Goal: Information Seeking & Learning: Find specific fact

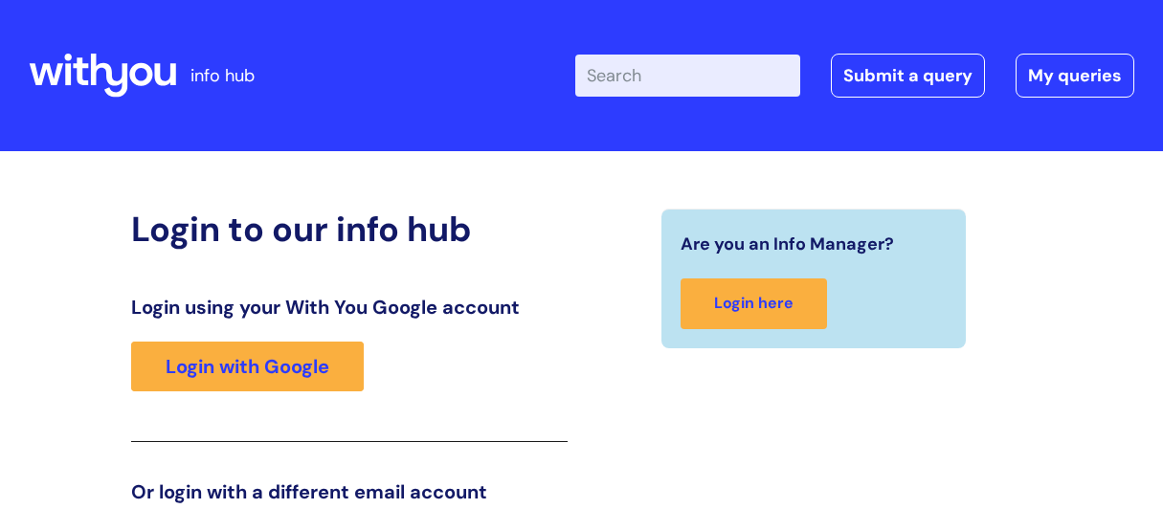
scroll to position [301, 0]
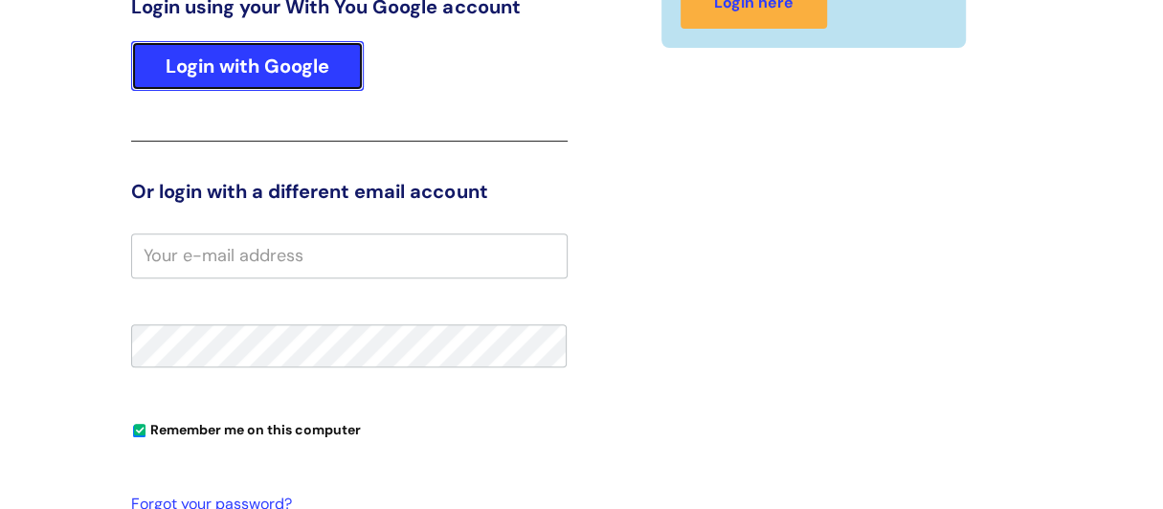
click at [269, 63] on link "Login with Google" at bounding box center [247, 66] width 233 height 50
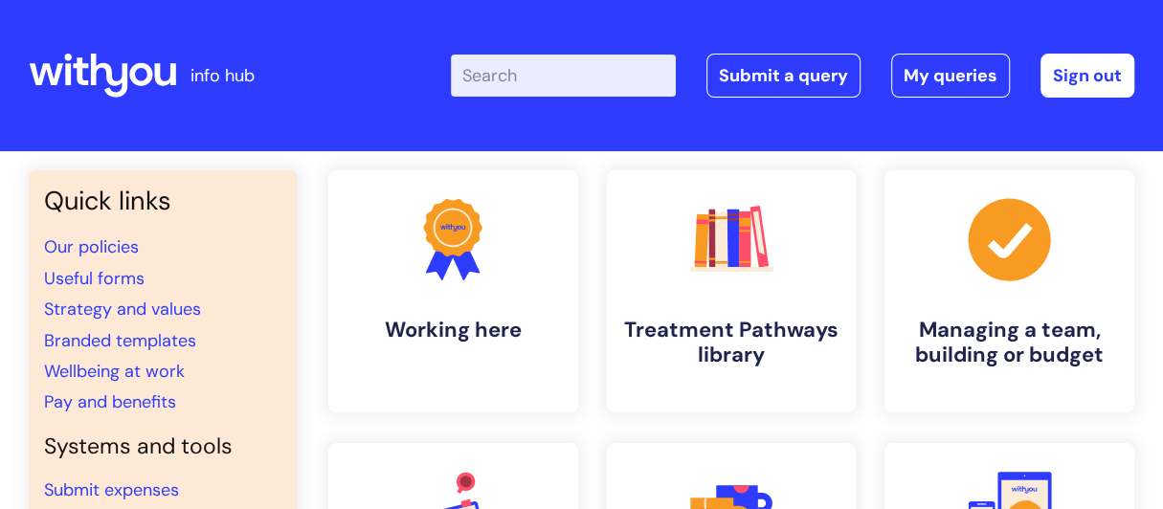
click at [502, 80] on input "Enter your search term here..." at bounding box center [563, 76] width 225 height 42
type input "wifi"
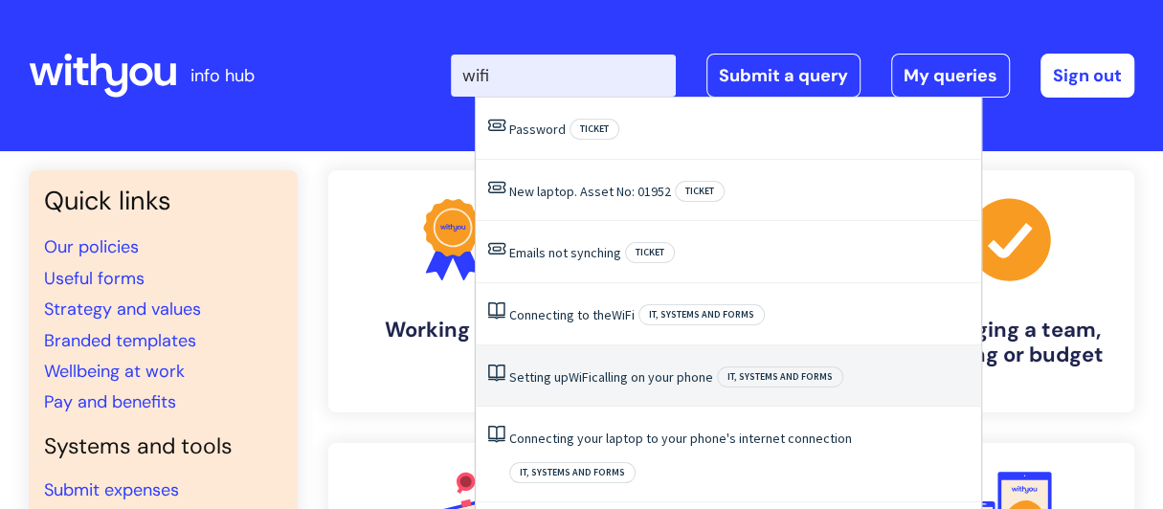
click at [688, 378] on link "Setting up WiFi calling on your phone" at bounding box center [611, 377] width 204 height 17
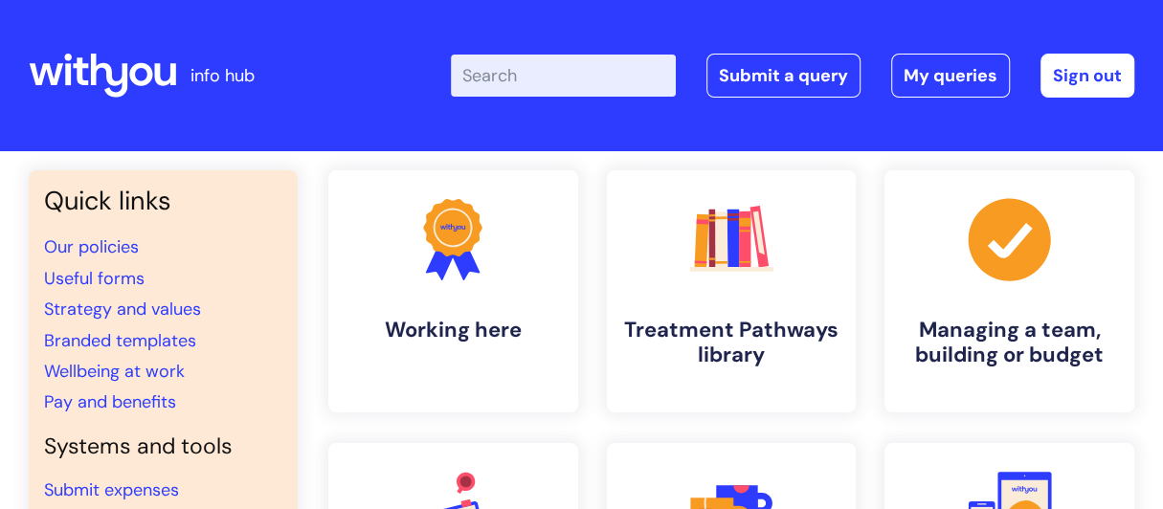
click at [490, 73] on input "Enter your search term here..." at bounding box center [563, 76] width 225 height 42
type input "wifi"
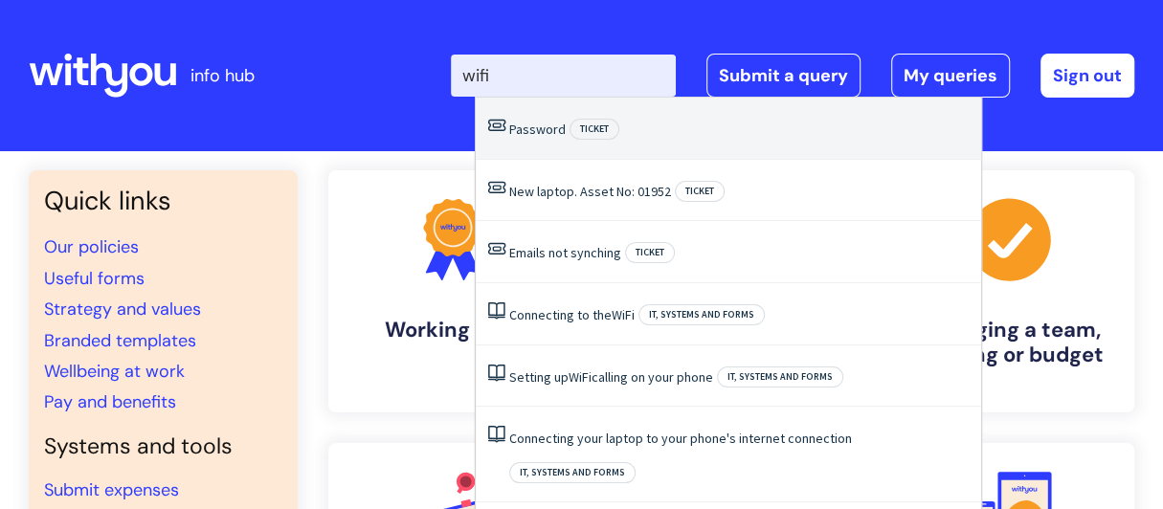
click at [552, 129] on link "Password" at bounding box center [537, 129] width 56 height 17
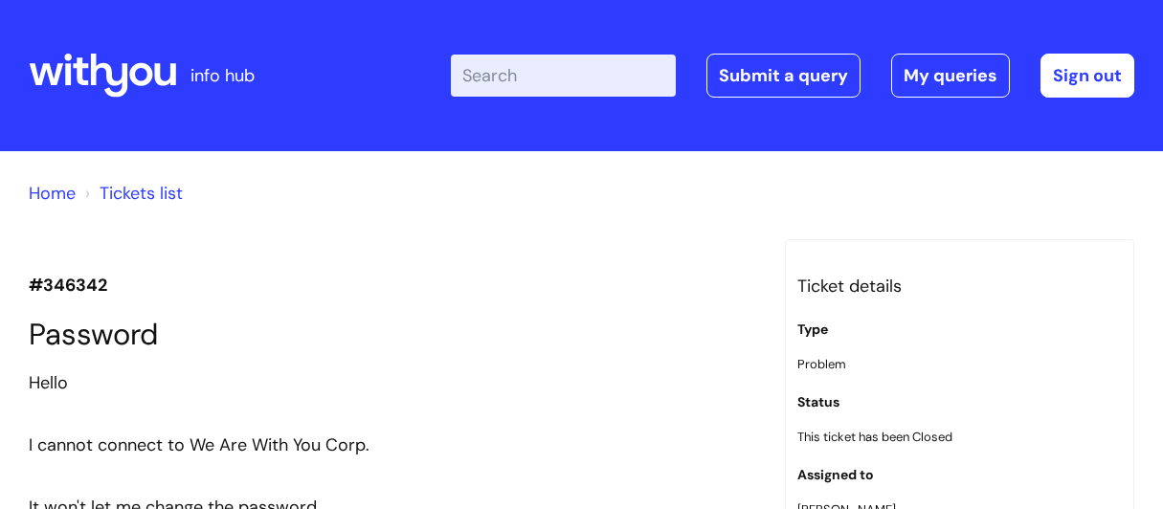
scroll to position [2350, 0]
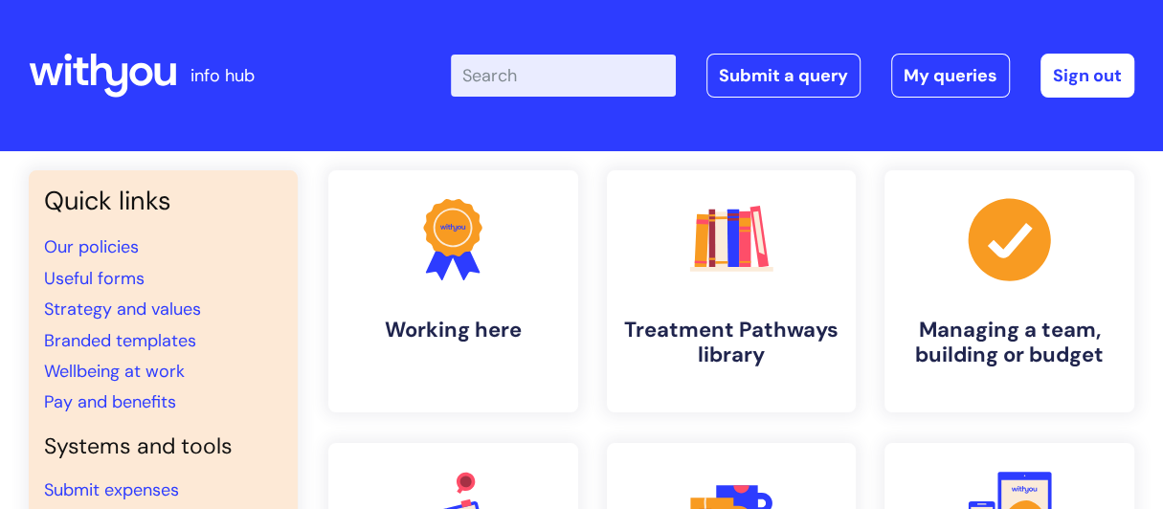
click at [524, 79] on input "Enter your search term here..." at bounding box center [563, 76] width 225 height 42
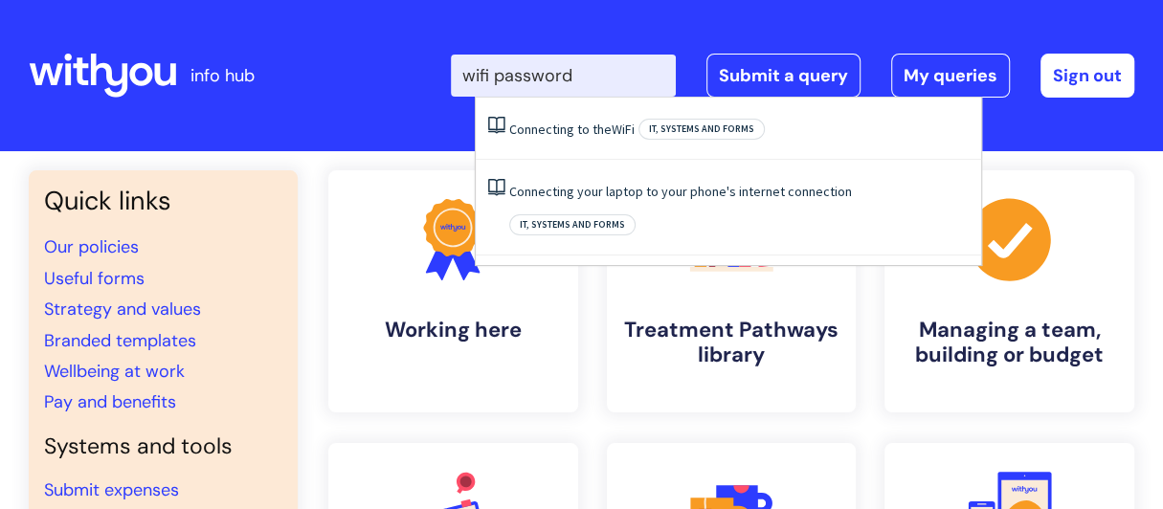
type input "wifi passwords"
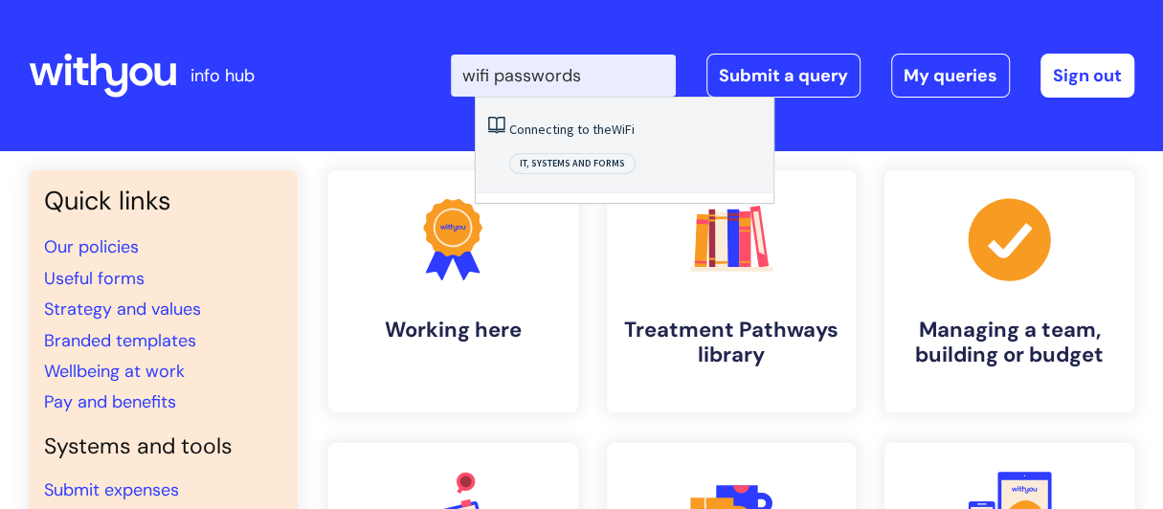
click at [598, 129] on link "Connecting to the WiFi" at bounding box center [571, 129] width 125 height 17
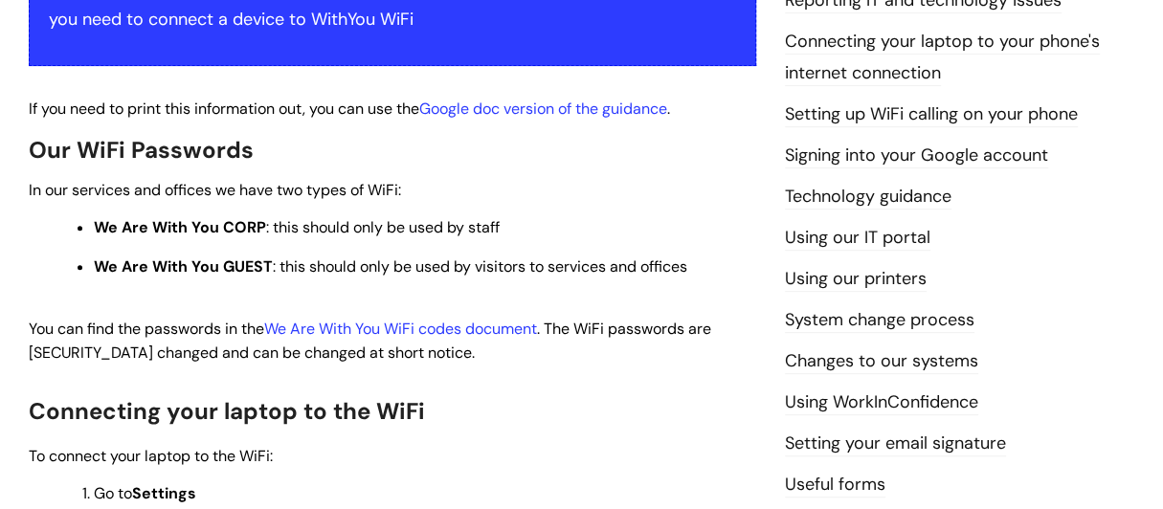
scroll to position [446, 0]
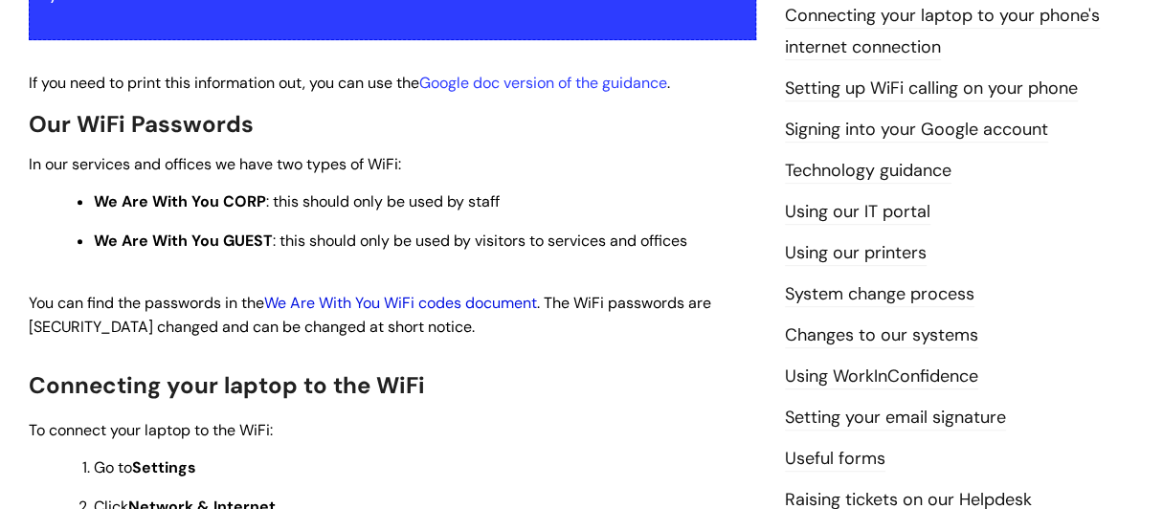
click at [458, 303] on link "We Are With You WiFi codes document" at bounding box center [400, 303] width 273 height 20
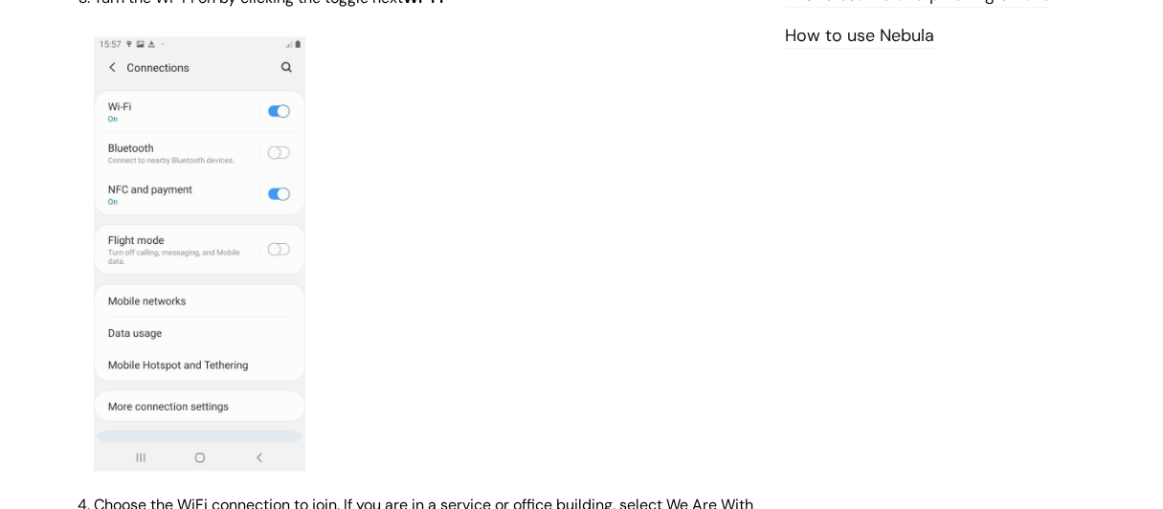
scroll to position [1687, 0]
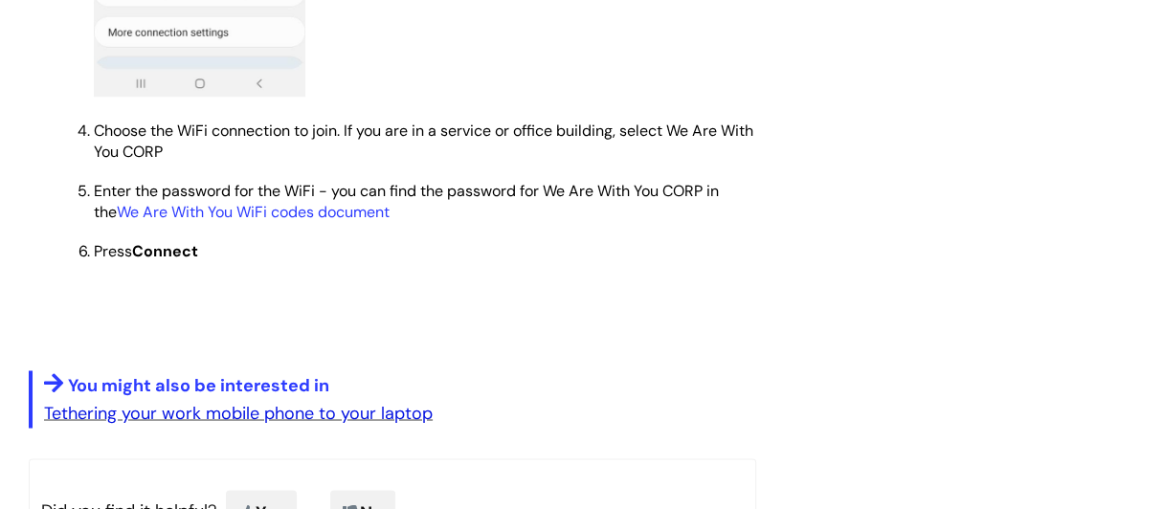
click at [243, 421] on link "Tethering your work mobile phone to your laptop" at bounding box center [238, 412] width 389 height 23
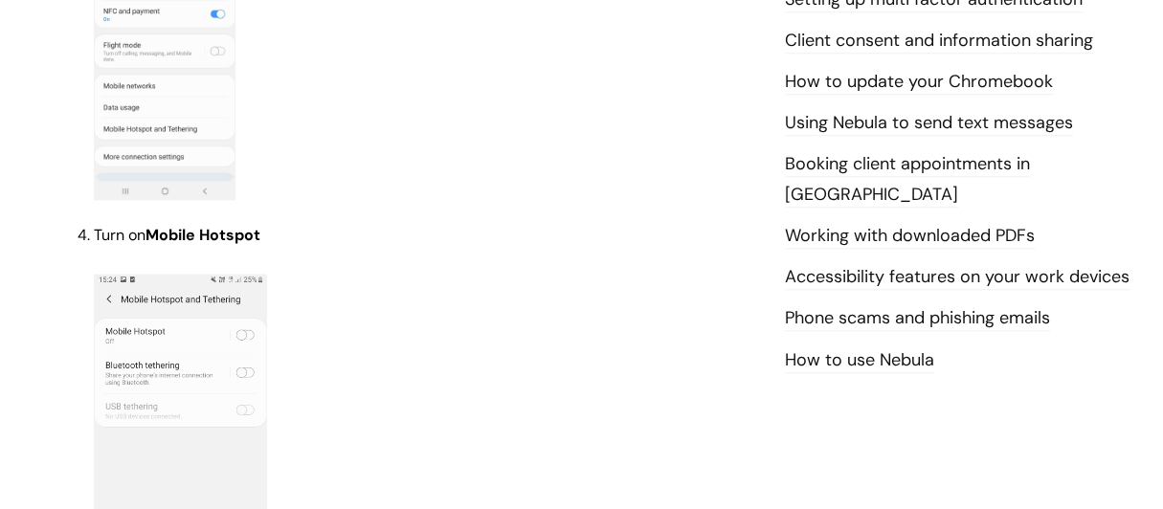
scroll to position [383, 0]
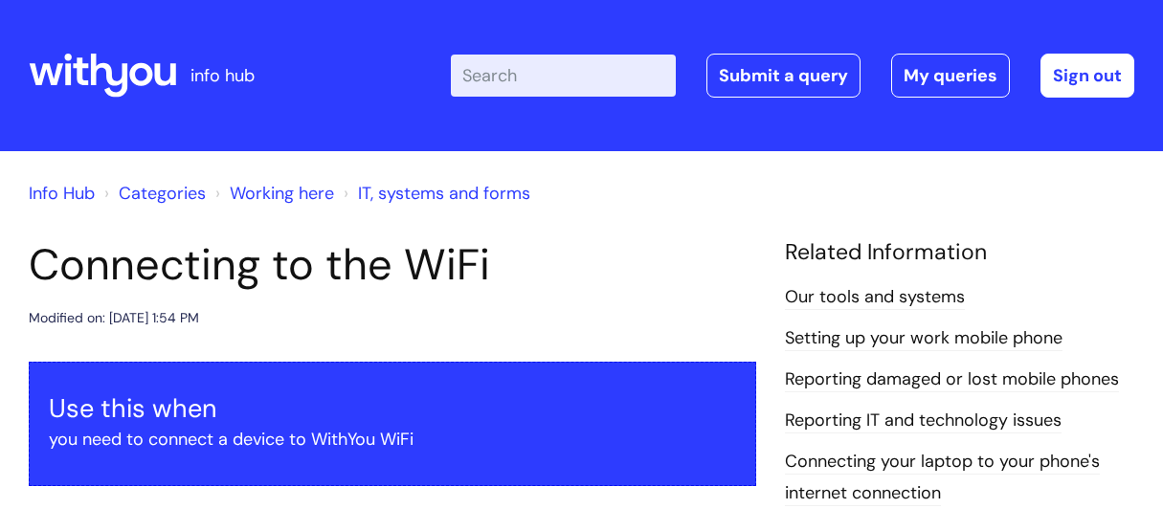
scroll to position [1687, 0]
